Goal: Task Accomplishment & Management: Manage account settings

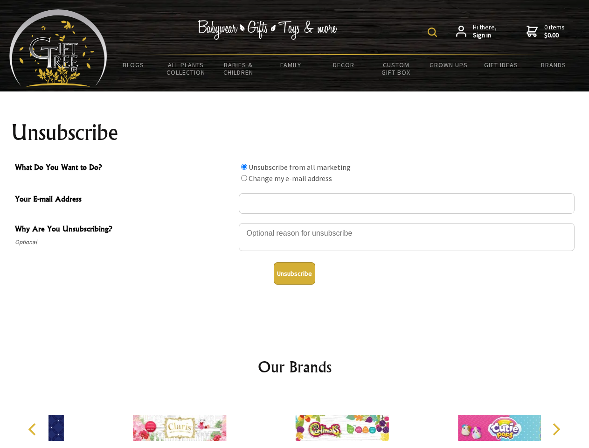
click at [434, 32] on img at bounding box center [431, 32] width 9 height 9
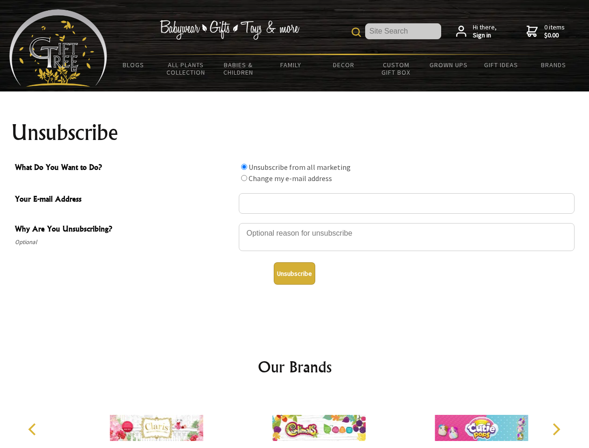
click at [295, 222] on div at bounding box center [407, 238] width 336 height 33
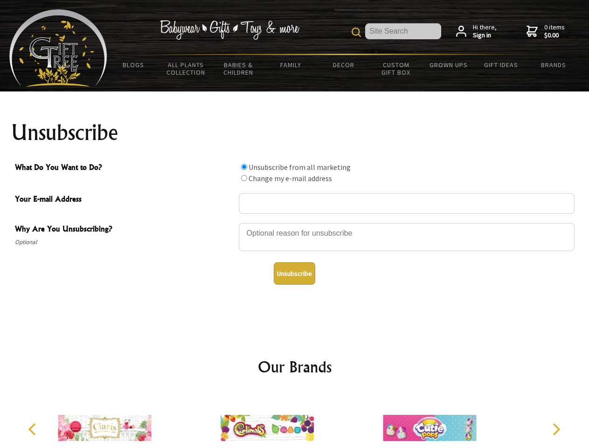
click at [244, 166] on input "What Do You Want to Do?" at bounding box center [244, 167] width 6 height 6
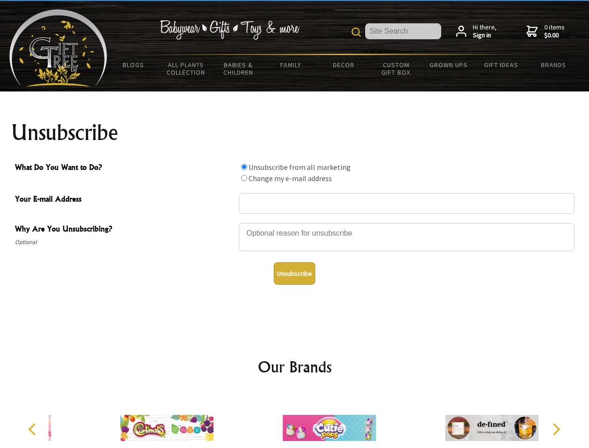
click at [244, 178] on input "What Do You Want to Do?" at bounding box center [244, 178] width 6 height 6
radio input "true"
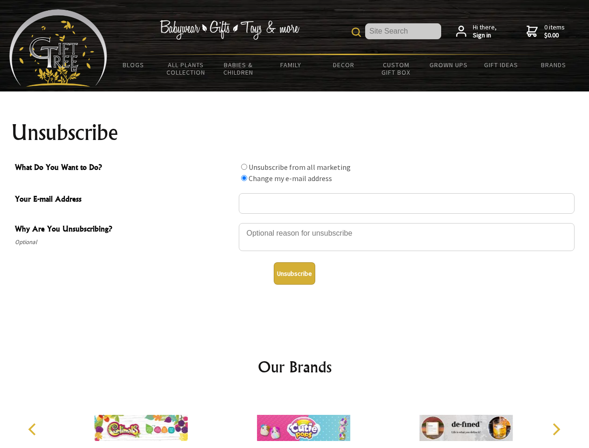
click at [294, 273] on button "Unsubscribe" at bounding box center [294, 273] width 41 height 22
click at [295, 420] on img at bounding box center [303, 428] width 93 height 70
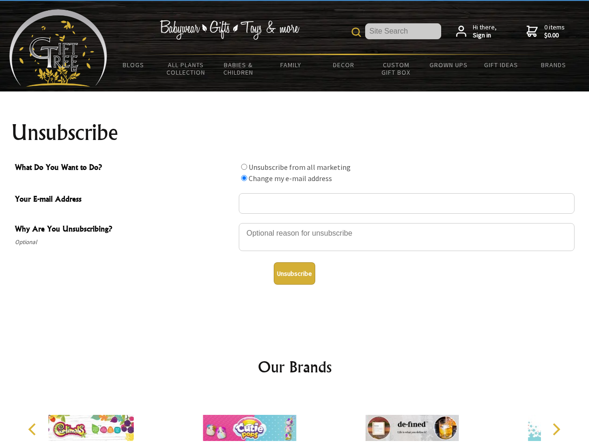
click at [34, 429] on icon "Previous" at bounding box center [33, 429] width 12 height 12
click at [556, 429] on icon "Next" at bounding box center [555, 429] width 12 height 12
